Goal: Download file/media

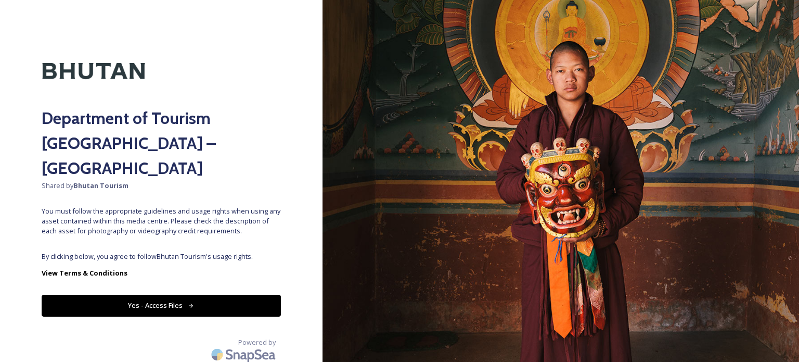
click at [201, 295] on button "Yes - Access Files" at bounding box center [161, 305] width 239 height 21
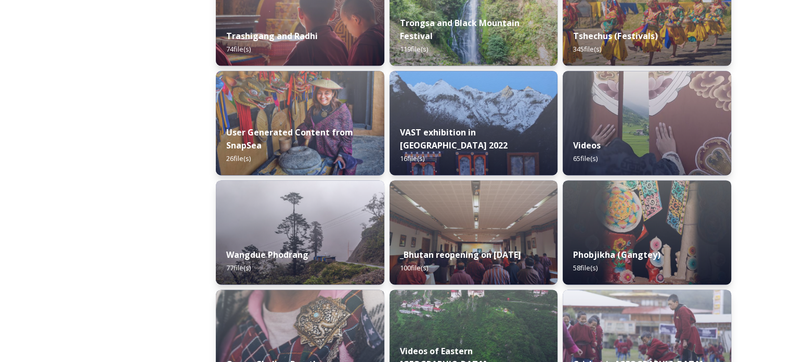
scroll to position [1405, 0]
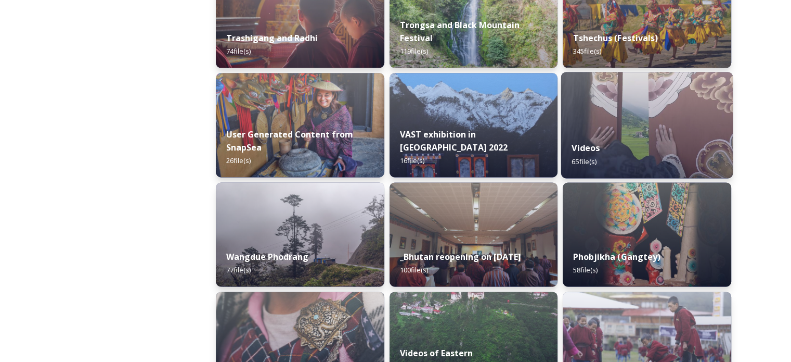
click at [624, 148] on div "Videos 65 file(s)" at bounding box center [647, 154] width 172 height 47
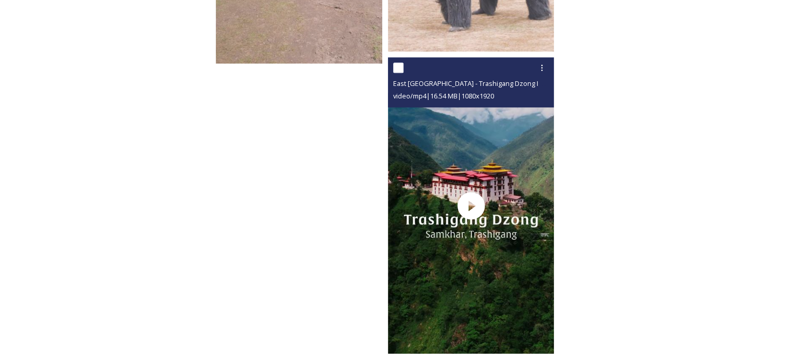
scroll to position [5074, 0]
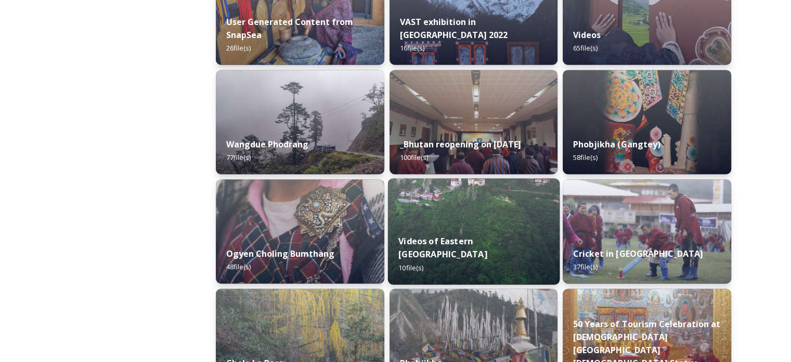
scroll to position [1517, 0]
click at [464, 226] on img at bounding box center [474, 231] width 172 height 106
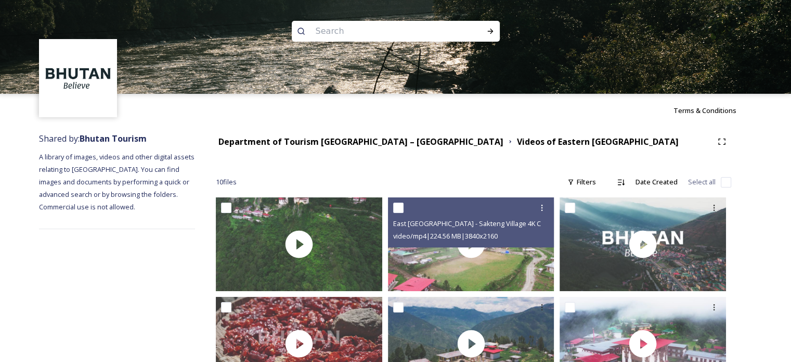
drag, startPoint x: 534, startPoint y: 224, endPoint x: 520, endPoint y: 216, distance: 15.6
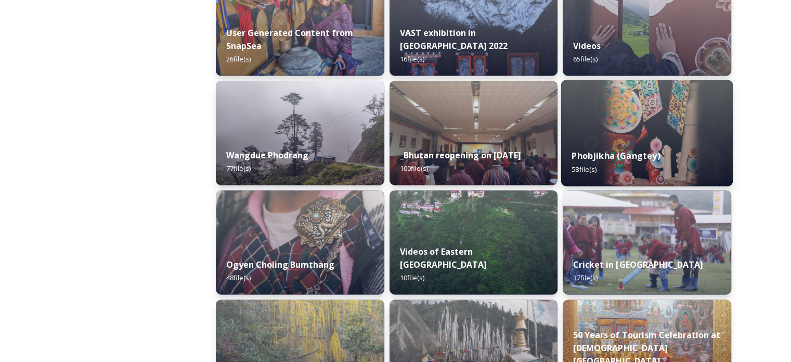
scroll to position [1405, 0]
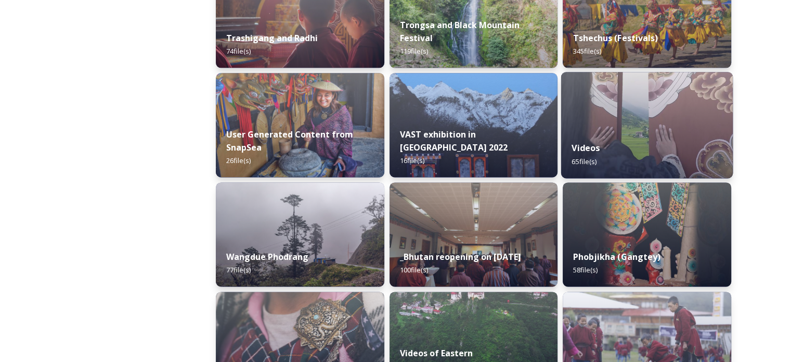
click at [606, 159] on div "Videos 65 file(s)" at bounding box center [647, 154] width 172 height 47
